Goal: Transaction & Acquisition: Purchase product/service

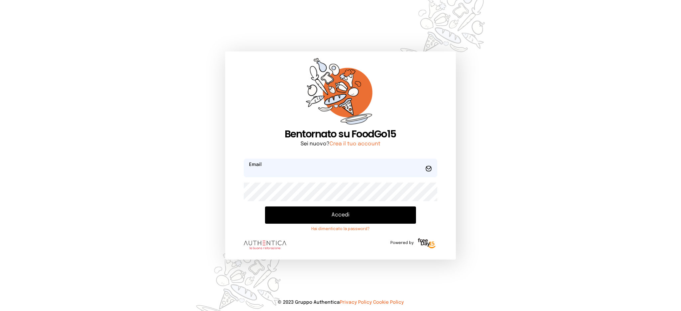
type input "**********"
click at [333, 213] on button "Accedi" at bounding box center [340, 215] width 151 height 17
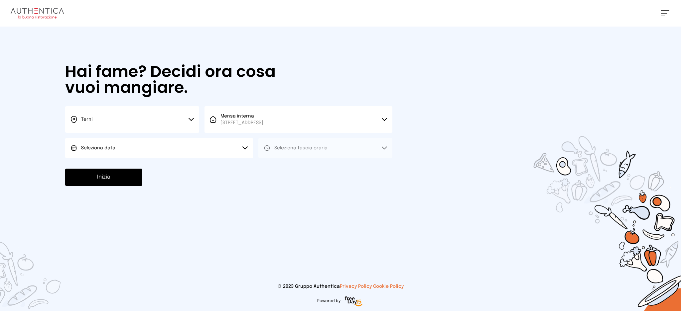
click at [216, 160] on div "Hai fame? Decidi ora cosa vuoi mangiare. Terni Scegli la città [GEOGRAPHIC_DATA…" at bounding box center [229, 125] width 340 height 197
click at [216, 154] on button "Seleziona data" at bounding box center [159, 148] width 188 height 20
click at [202, 170] on li "[DATE], [DATE]" at bounding box center [159, 166] width 188 height 17
click at [309, 147] on span "Seleziona fascia oraria" at bounding box center [300, 148] width 53 height 5
click at [293, 168] on li "Pranzo" at bounding box center [325, 166] width 134 height 17
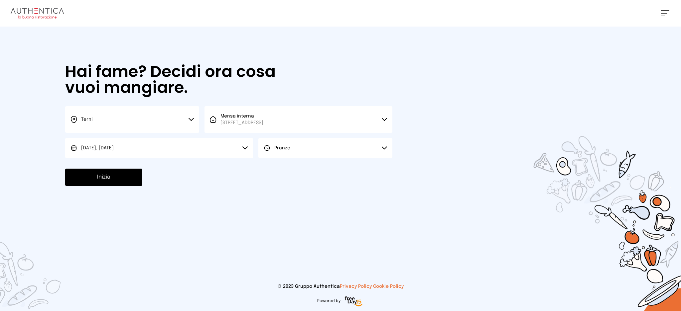
click at [132, 185] on button "Inizia" at bounding box center [103, 177] width 77 height 17
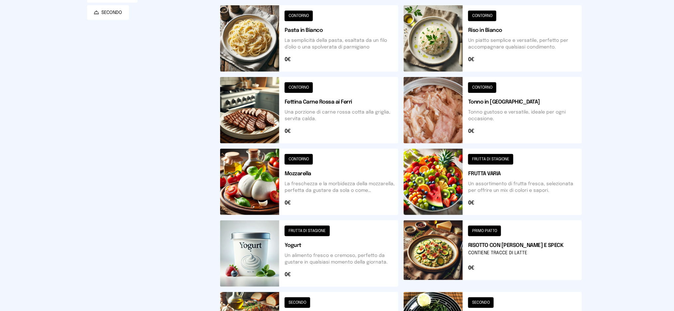
scroll to position [88, 0]
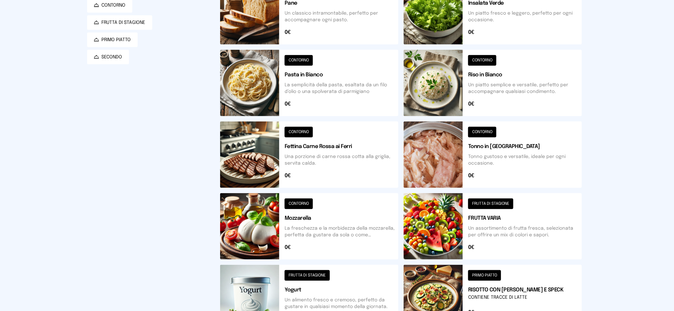
click at [519, 87] on button at bounding box center [493, 83] width 178 height 66
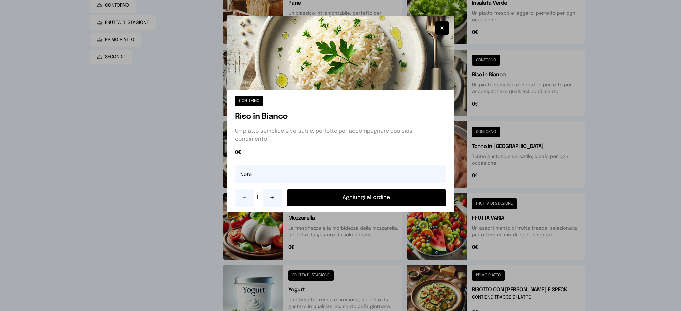
click at [378, 195] on button "Aggiungi all'ordine" at bounding box center [366, 197] width 159 height 17
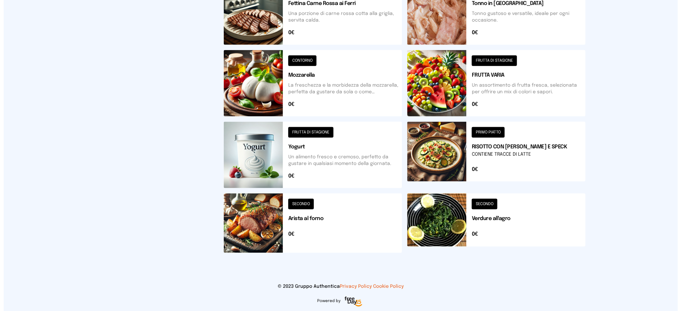
scroll to position [0, 0]
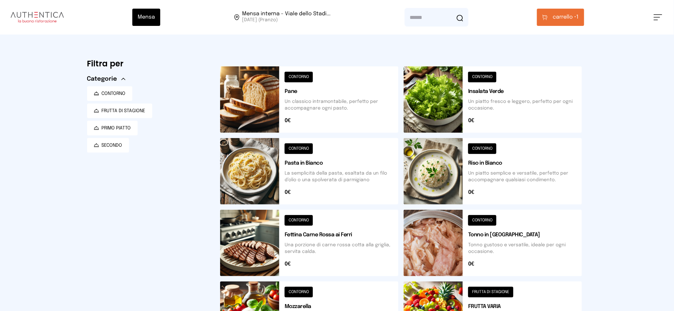
click at [562, 23] on button "carrello • 1" at bounding box center [560, 17] width 47 height 17
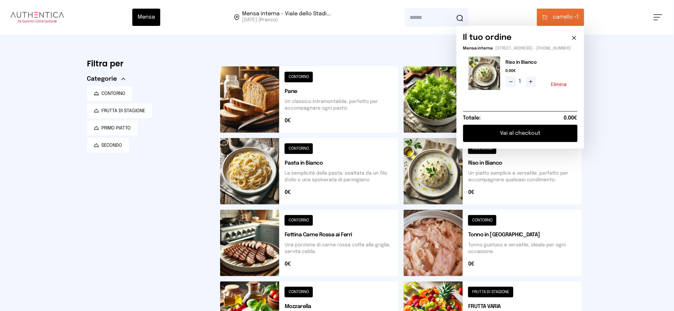
click at [518, 140] on button "Vai al checkout" at bounding box center [520, 133] width 114 height 17
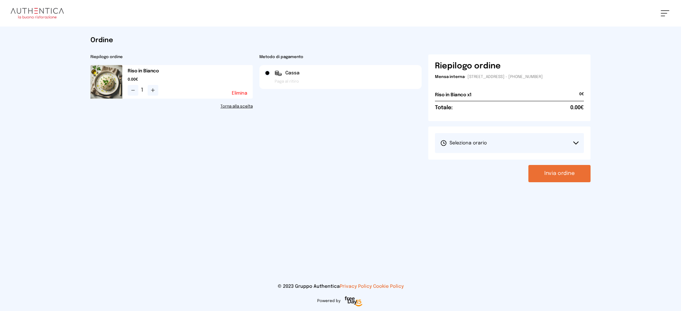
click at [493, 147] on button "Seleziona orario" at bounding box center [509, 143] width 149 height 20
click at [491, 163] on li "1° Turno (13:00 - 15:00)" at bounding box center [509, 161] width 149 height 17
click at [559, 179] on button "Invia ordine" at bounding box center [559, 173] width 62 height 17
